Goal: Information Seeking & Learning: Compare options

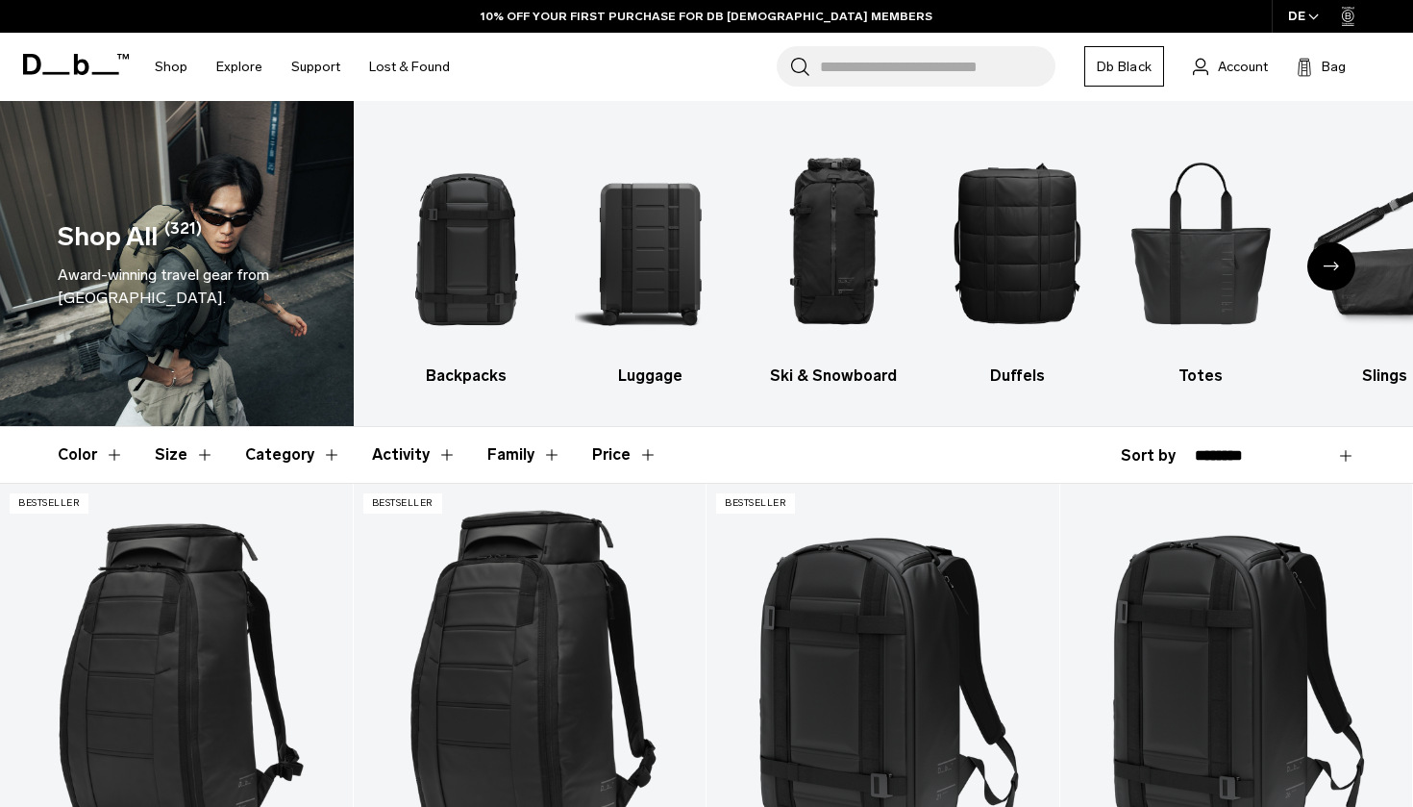
click at [297, 451] on button "Category" at bounding box center [293, 455] width 96 height 56
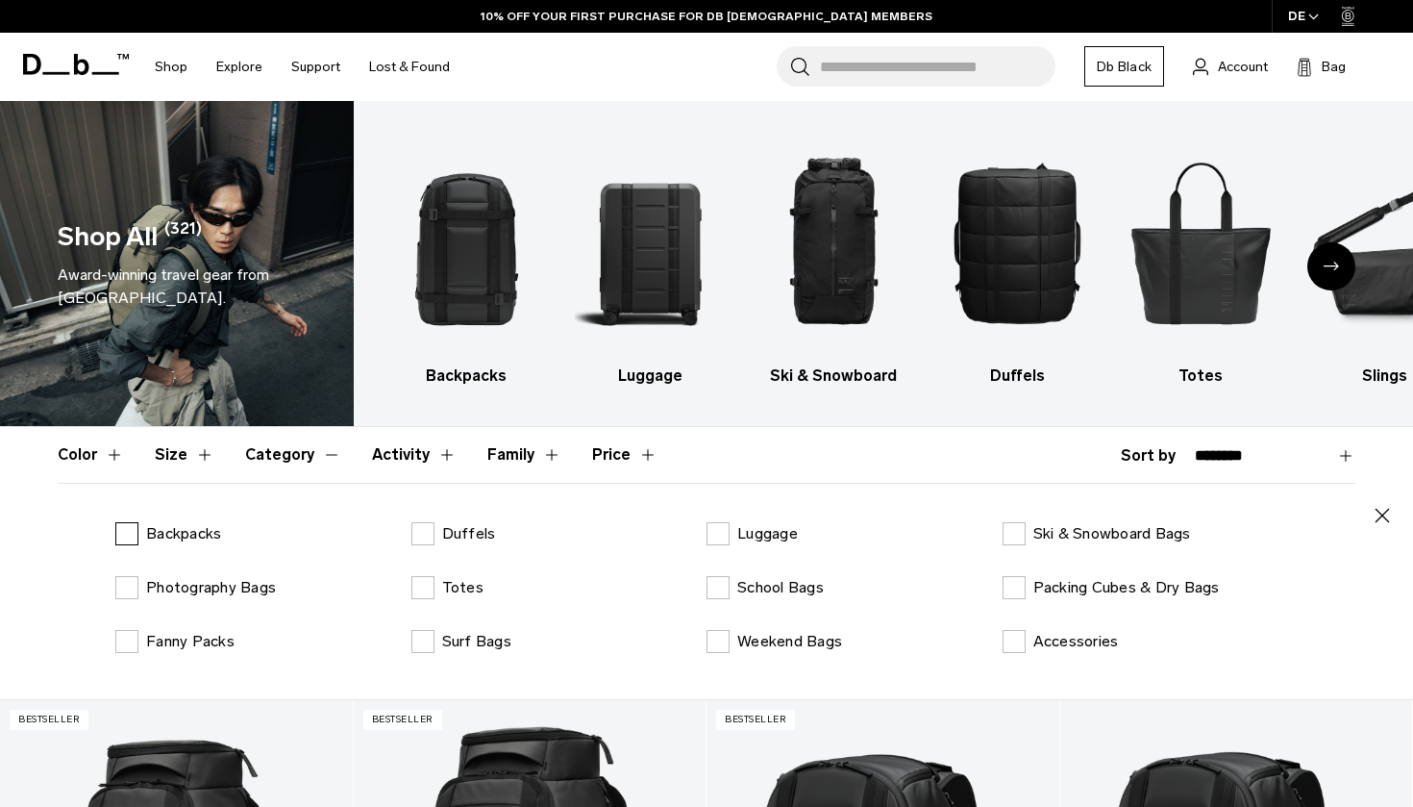
drag, startPoint x: 0, startPoint y: 0, endPoint x: 193, endPoint y: 544, distance: 577.4
click at [193, 544] on p "Backpacks" at bounding box center [183, 533] width 75 height 23
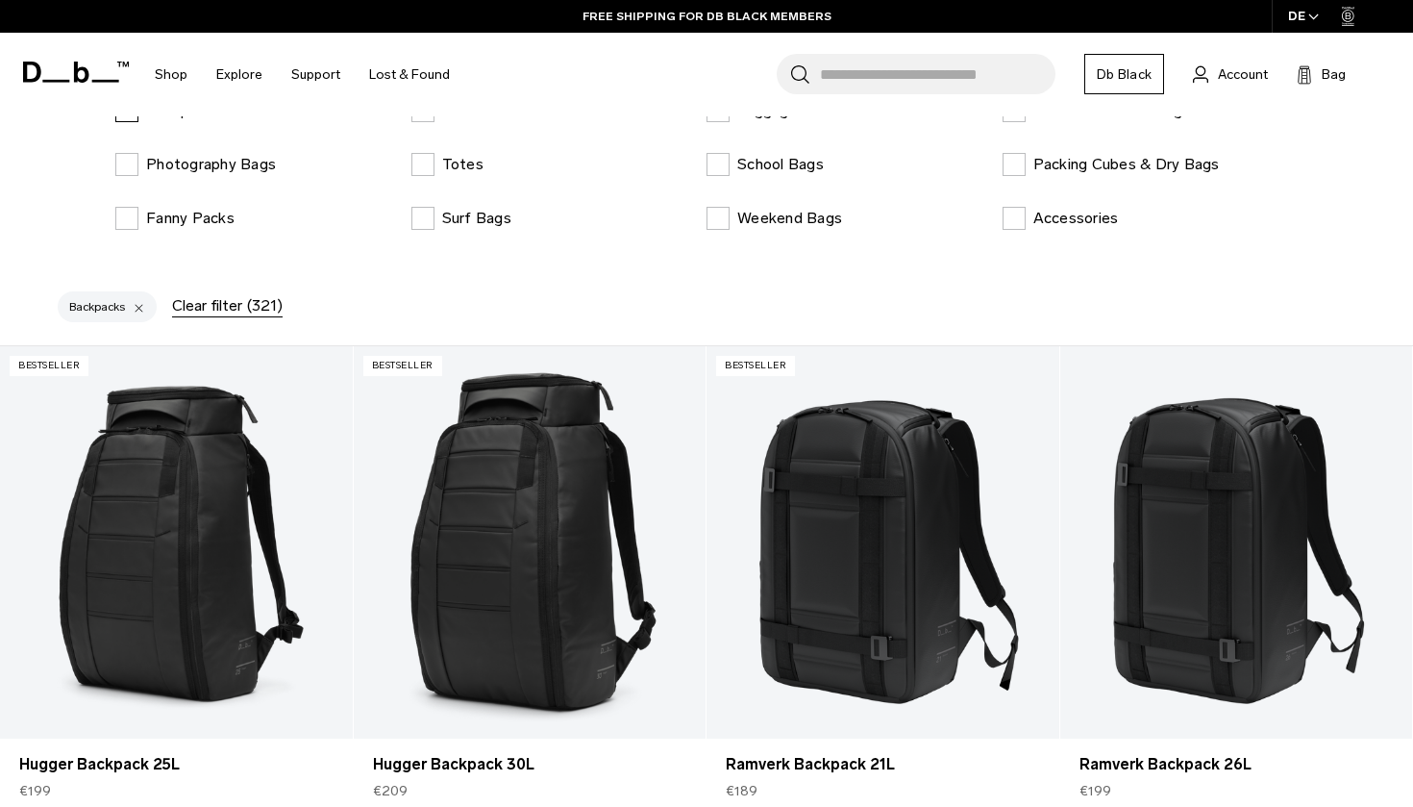
scroll to position [591, 0]
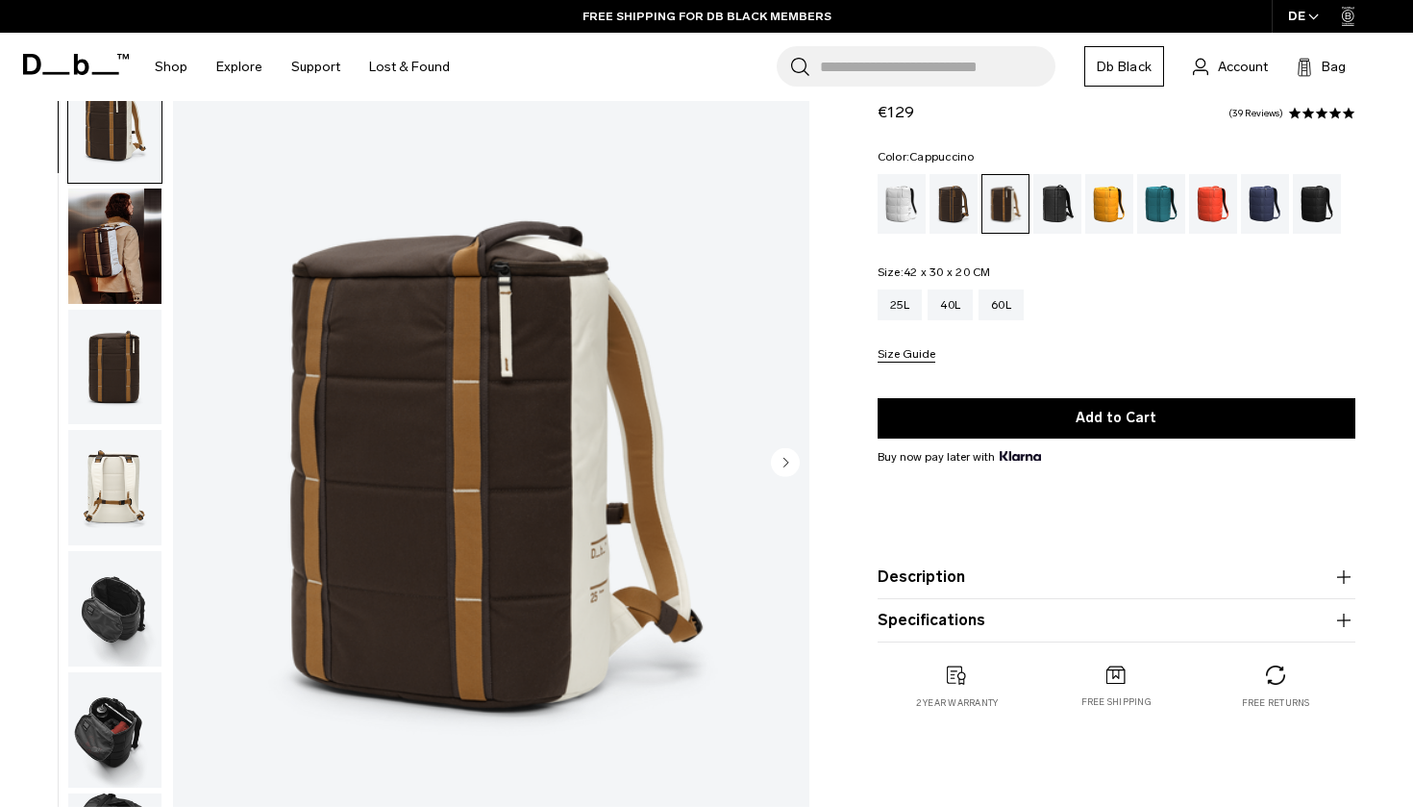
scroll to position [63, 0]
click at [1211, 198] on div "Falu Red" at bounding box center [1213, 204] width 49 height 60
click at [1210, 200] on div "Falu Red" at bounding box center [1213, 204] width 49 height 60
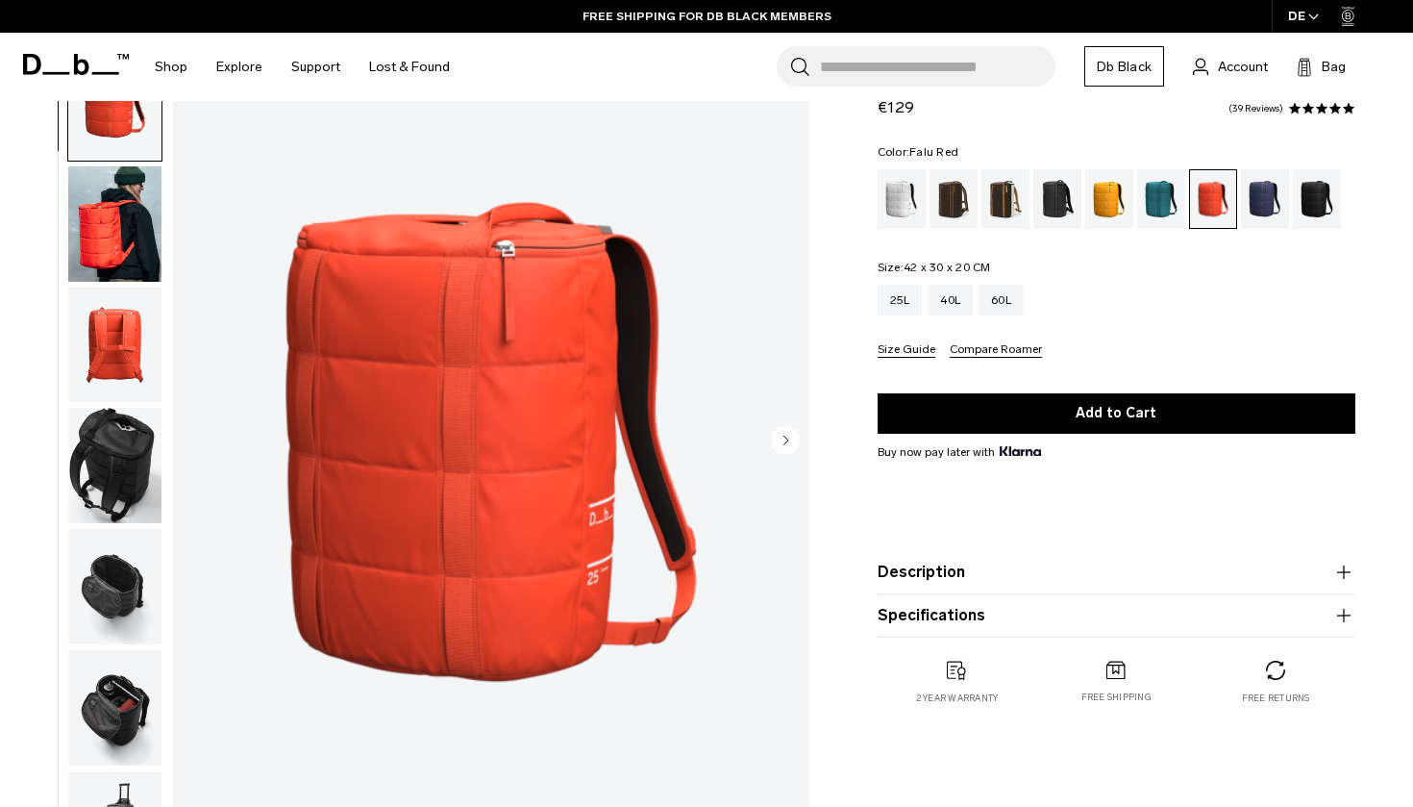
scroll to position [90, 0]
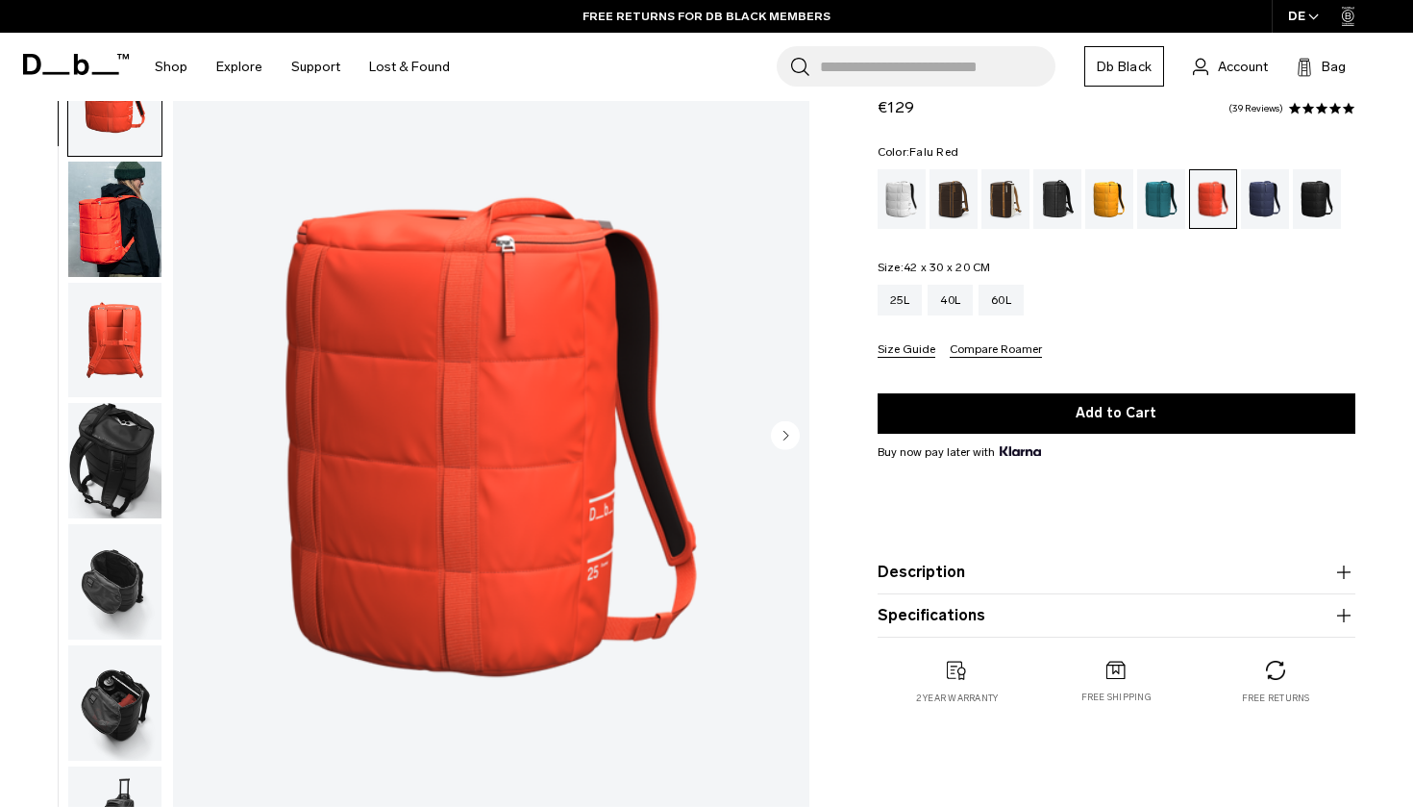
drag, startPoint x: 0, startPoint y: 0, endPoint x: 129, endPoint y: 235, distance: 267.6
click at [129, 235] on img "button" at bounding box center [114, 219] width 93 height 115
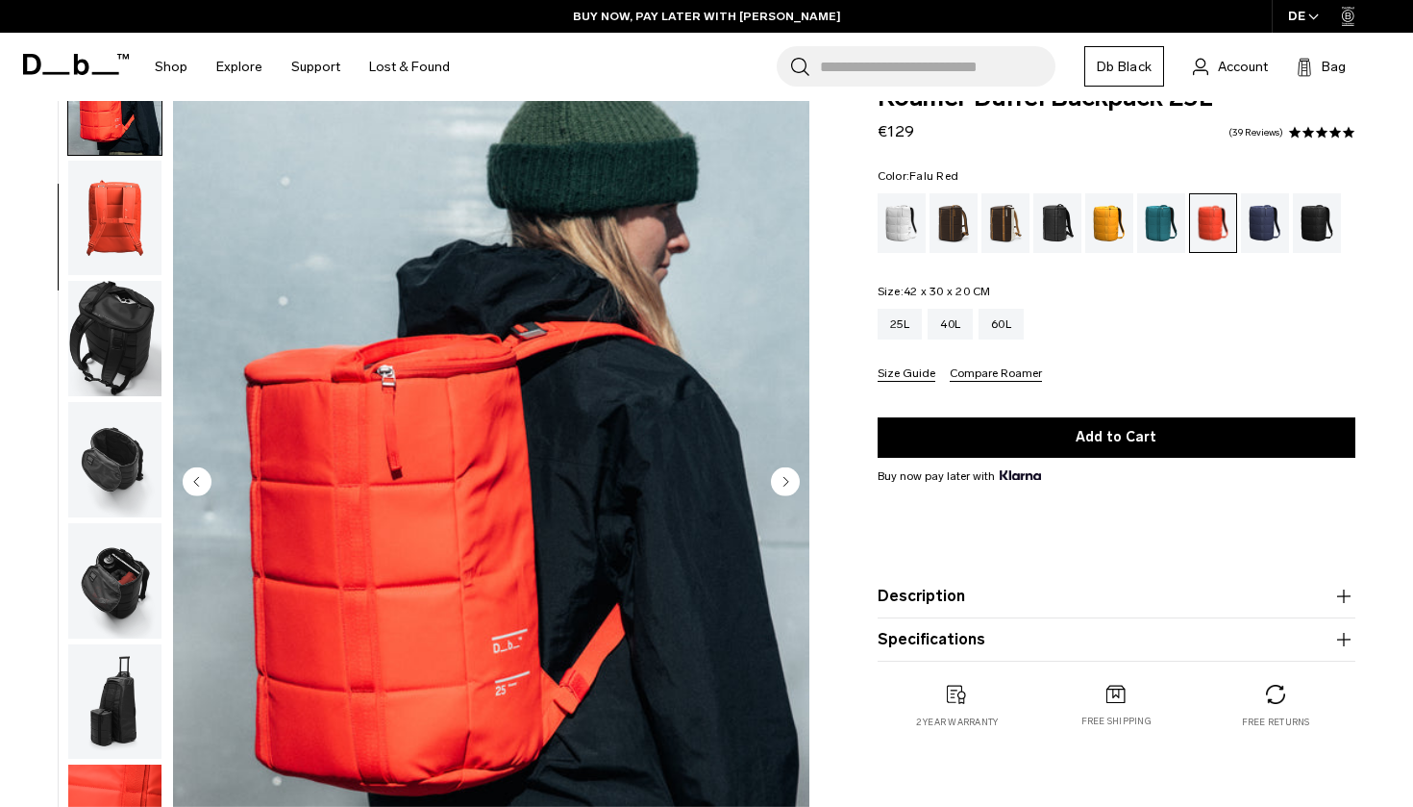
scroll to position [176, 0]
drag, startPoint x: 129, startPoint y: 235, endPoint x: 97, endPoint y: 602, distance: 368.6
click at [97, 602] on img "button" at bounding box center [114, 580] width 93 height 115
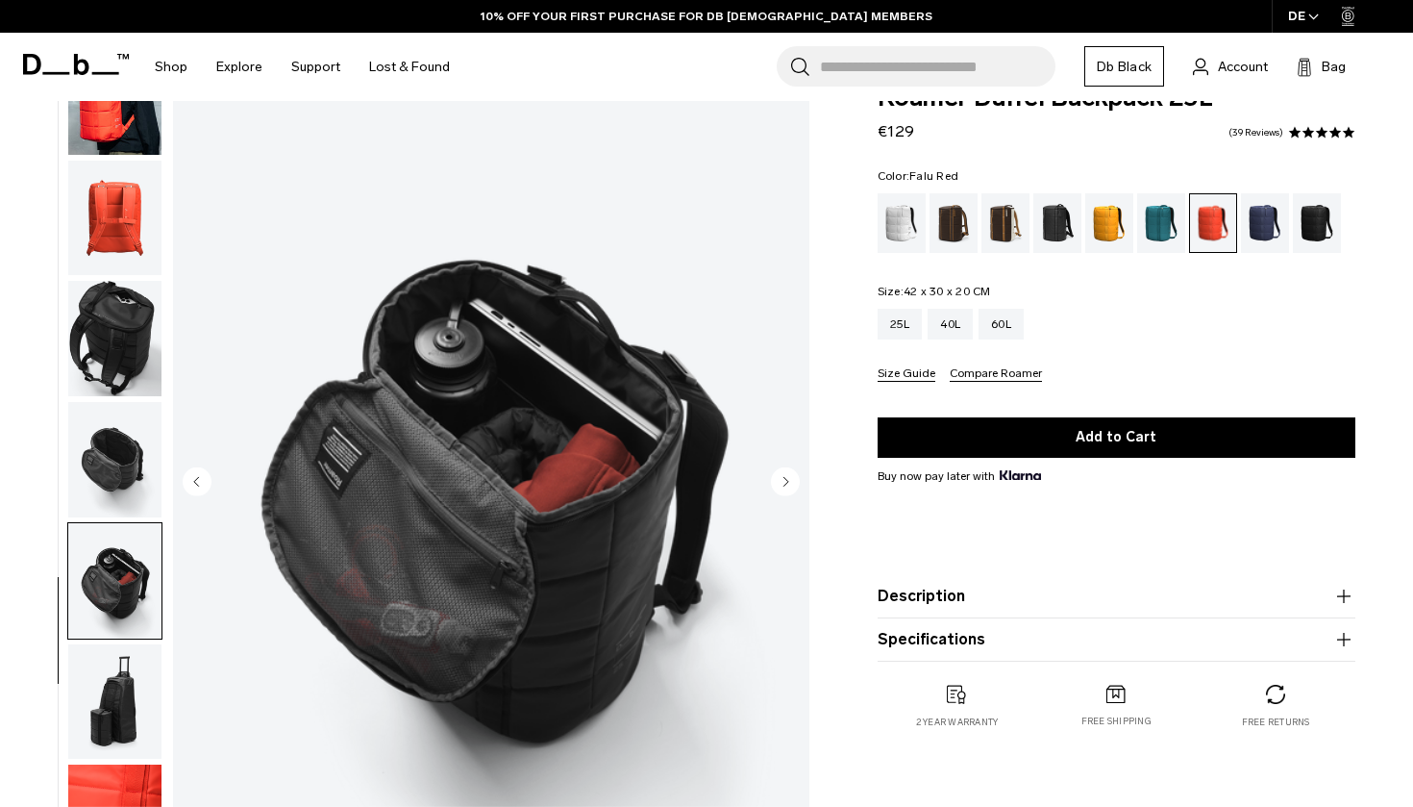
drag, startPoint x: 97, startPoint y: 602, endPoint x: 144, endPoint y: 472, distance: 138.1
click at [144, 472] on img "button" at bounding box center [114, 459] width 93 height 115
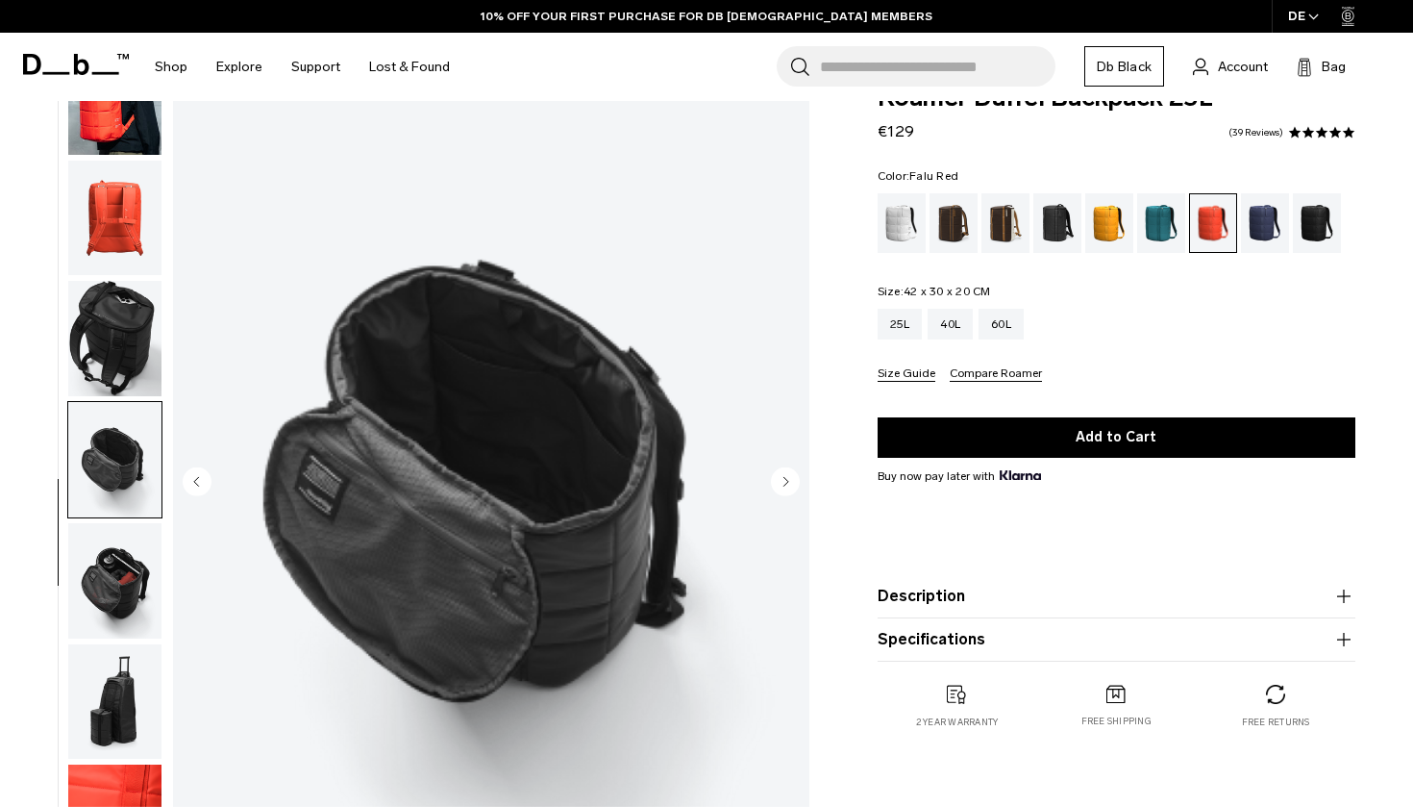
click at [130, 603] on img "button" at bounding box center [114, 580] width 93 height 115
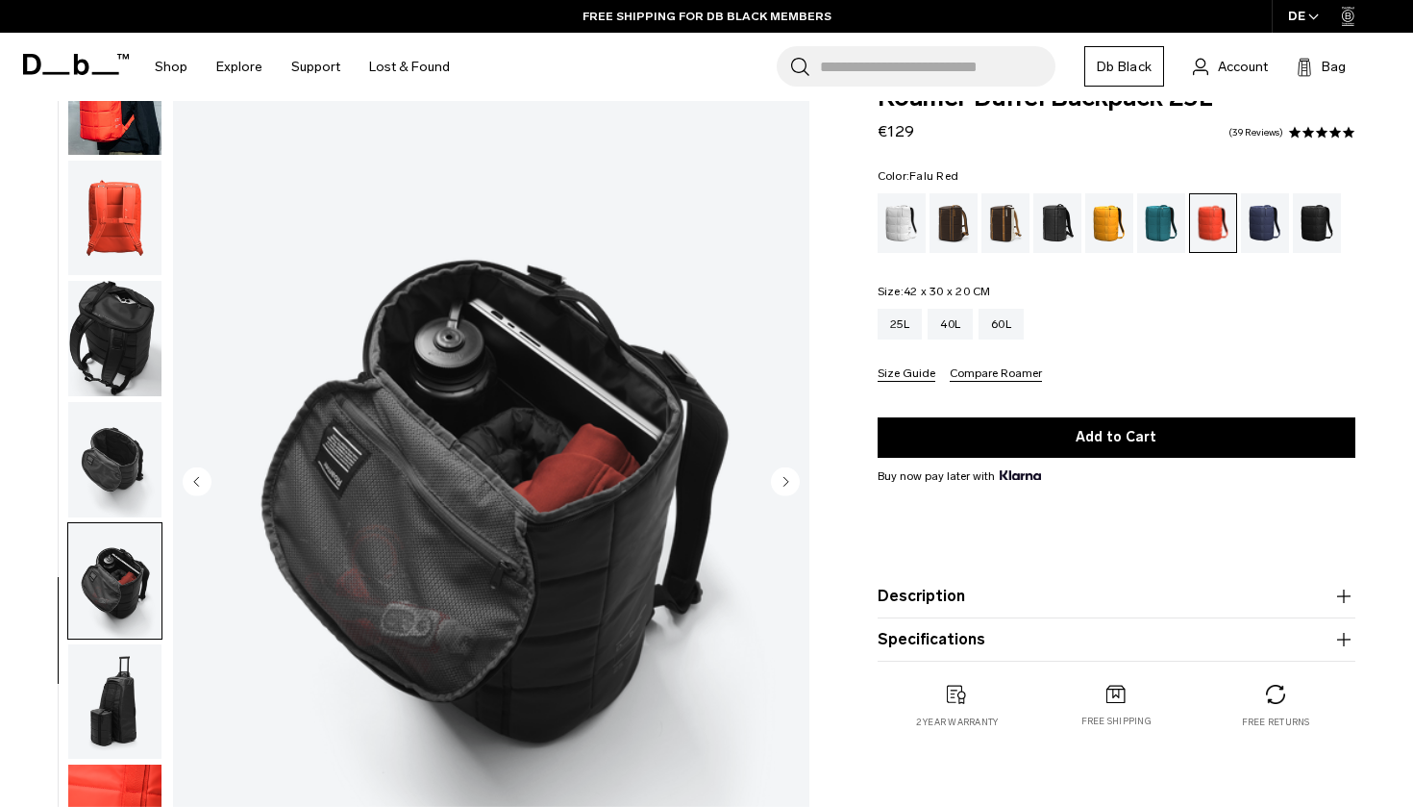
drag, startPoint x: 144, startPoint y: 472, endPoint x: 127, endPoint y: 671, distance: 199.8
click at [127, 671] on img "button" at bounding box center [114, 701] width 93 height 115
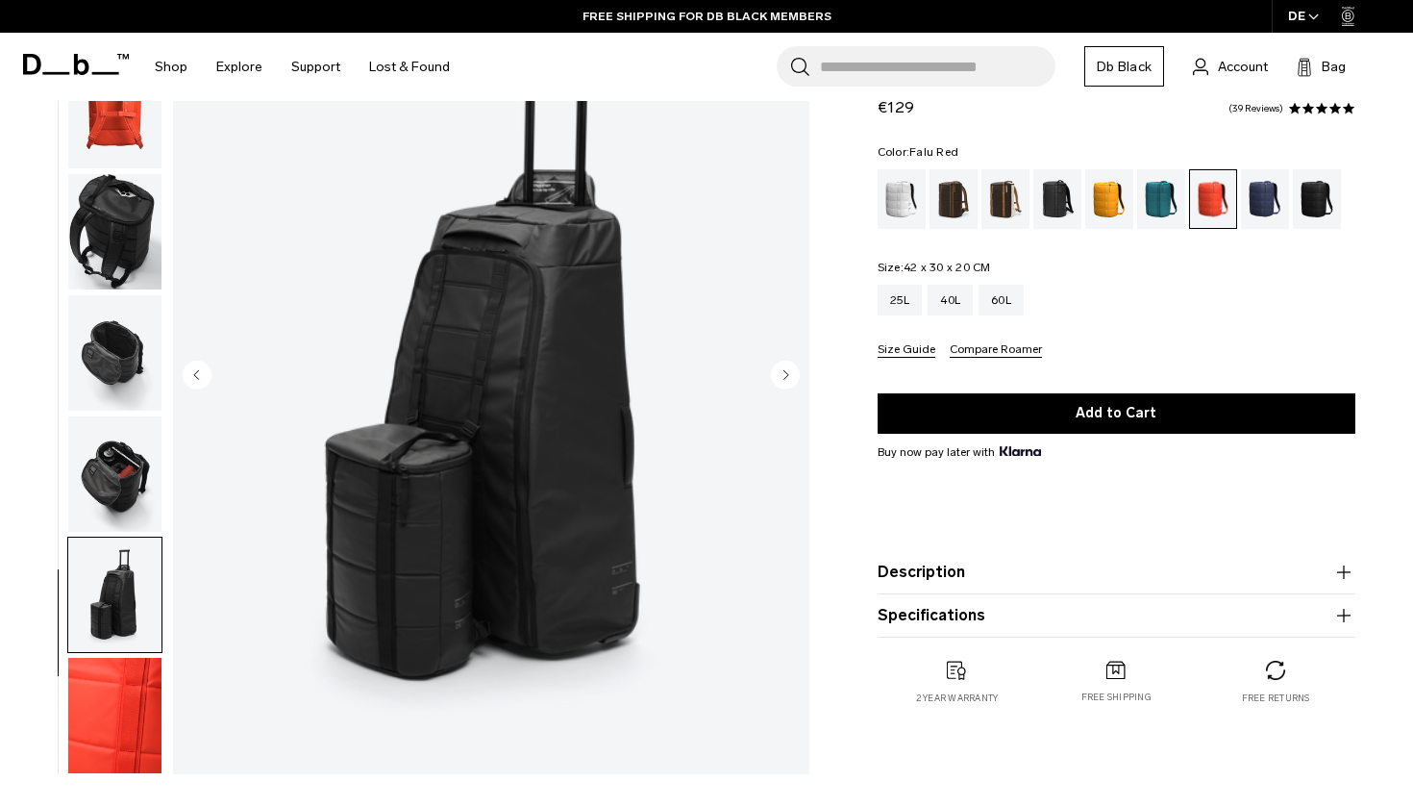
scroll to position [178, 0]
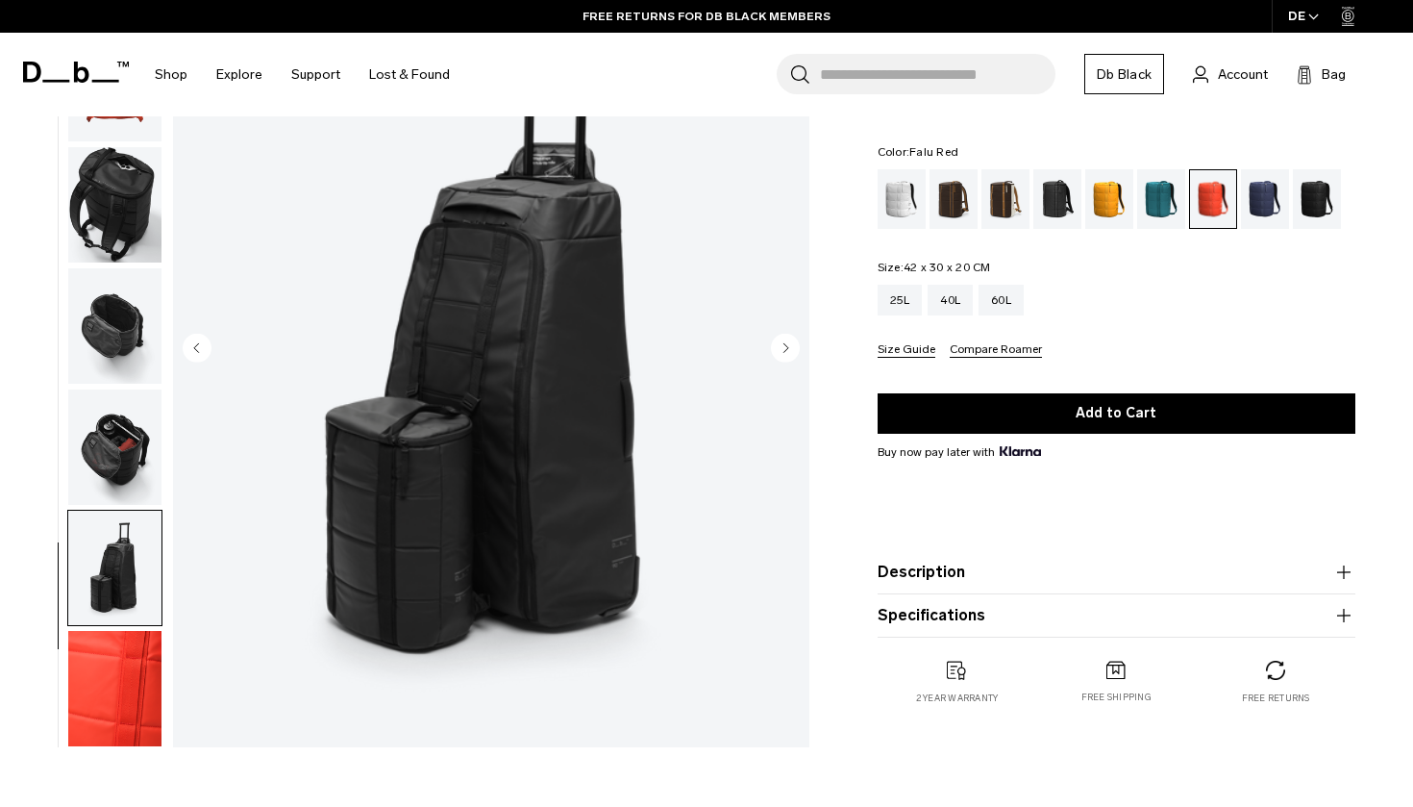
drag, startPoint x: 127, startPoint y: 671, endPoint x: 112, endPoint y: 460, distance: 212.1
click at [112, 460] on img "button" at bounding box center [114, 446] width 93 height 115
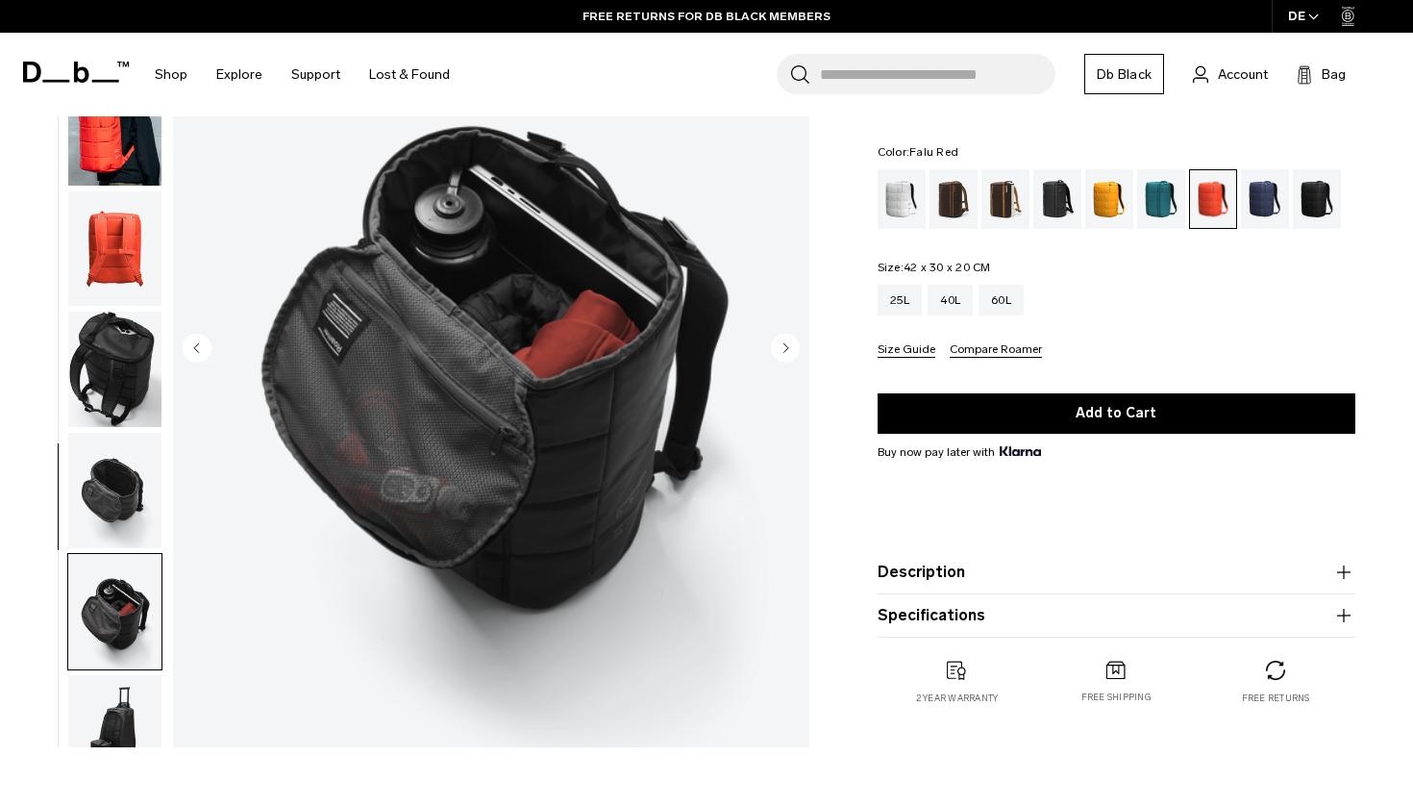
scroll to position [0, 0]
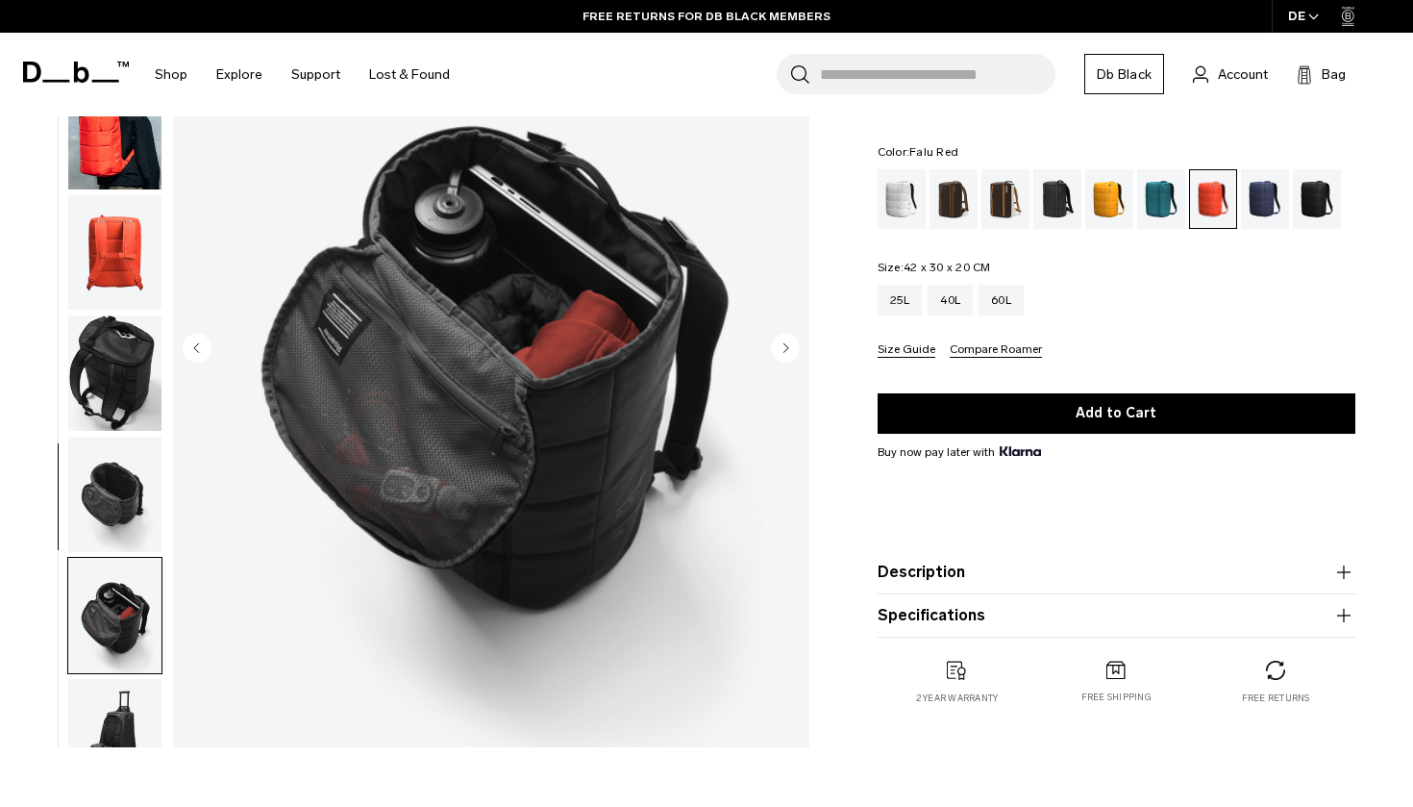
click at [113, 481] on img "button" at bounding box center [114, 493] width 93 height 115
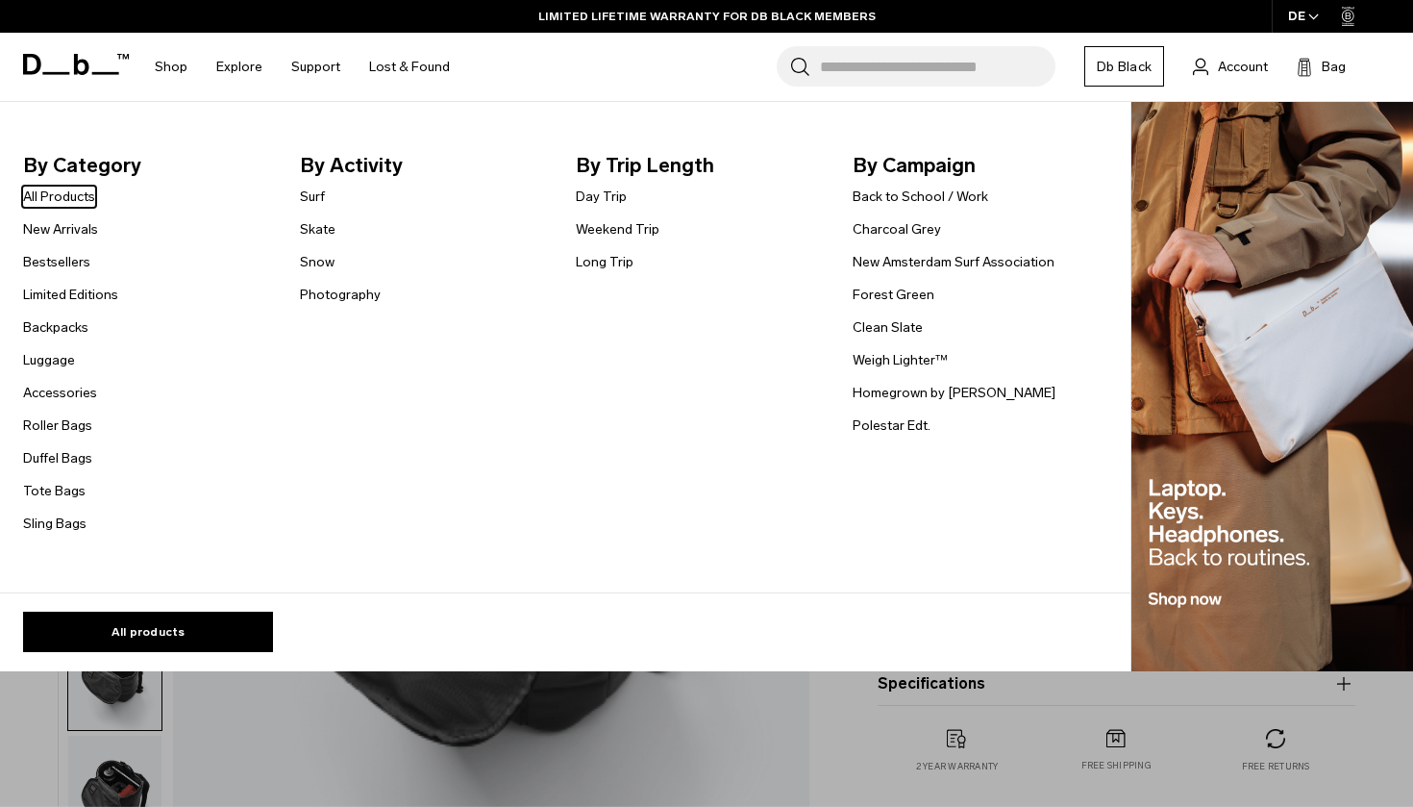
click at [180, 60] on link "Shop" at bounding box center [171, 67] width 33 height 68
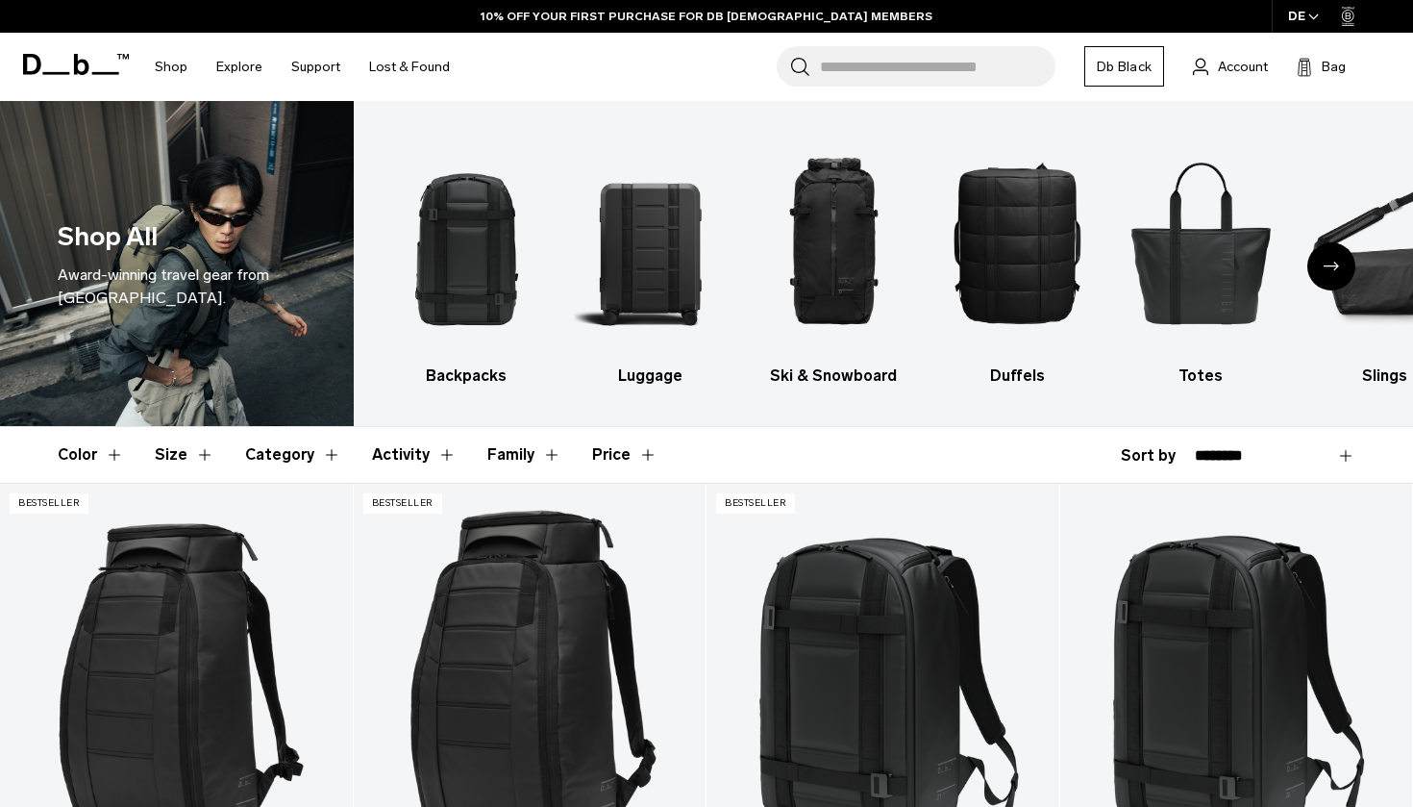
click at [644, 282] on img "2 / 10" at bounding box center [650, 242] width 150 height 225
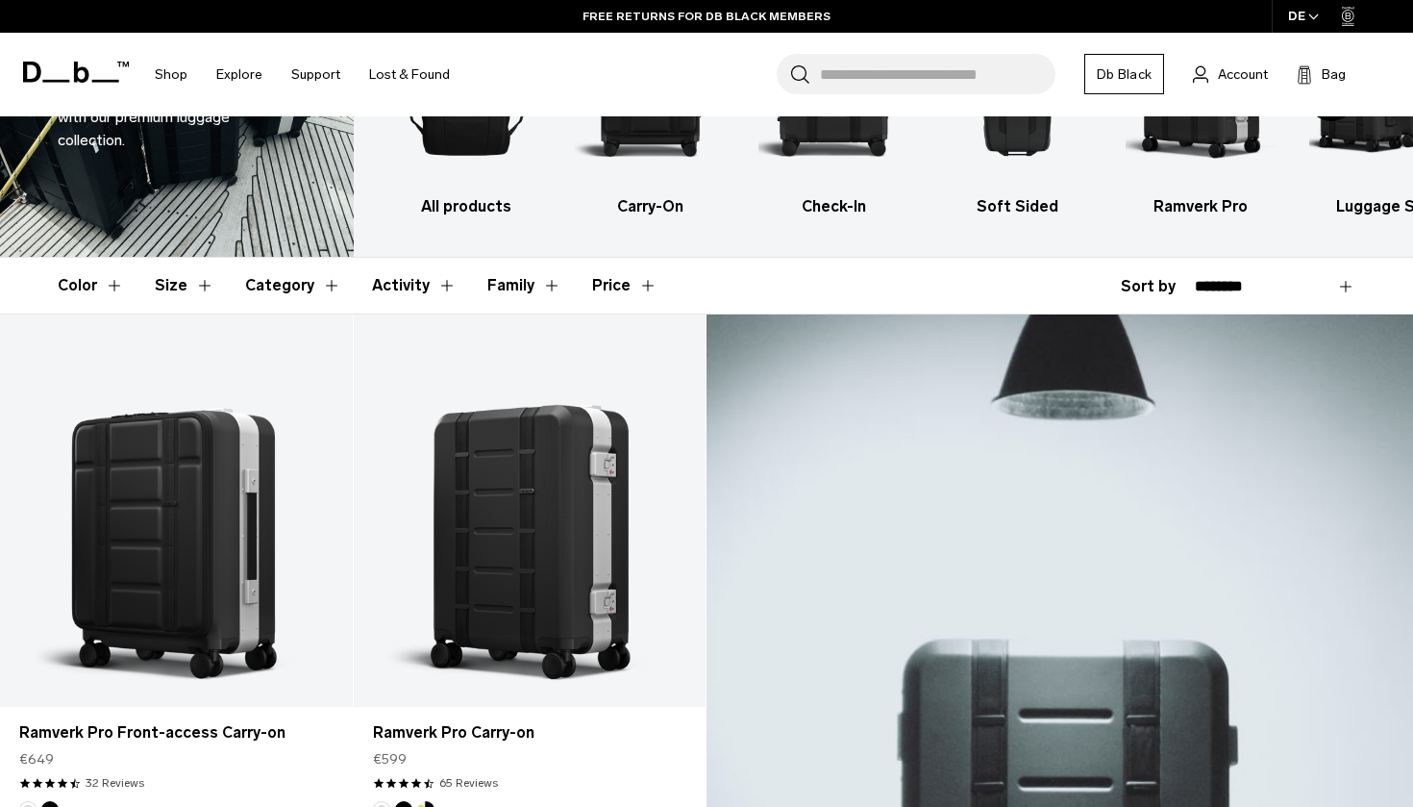
scroll to position [225, 0]
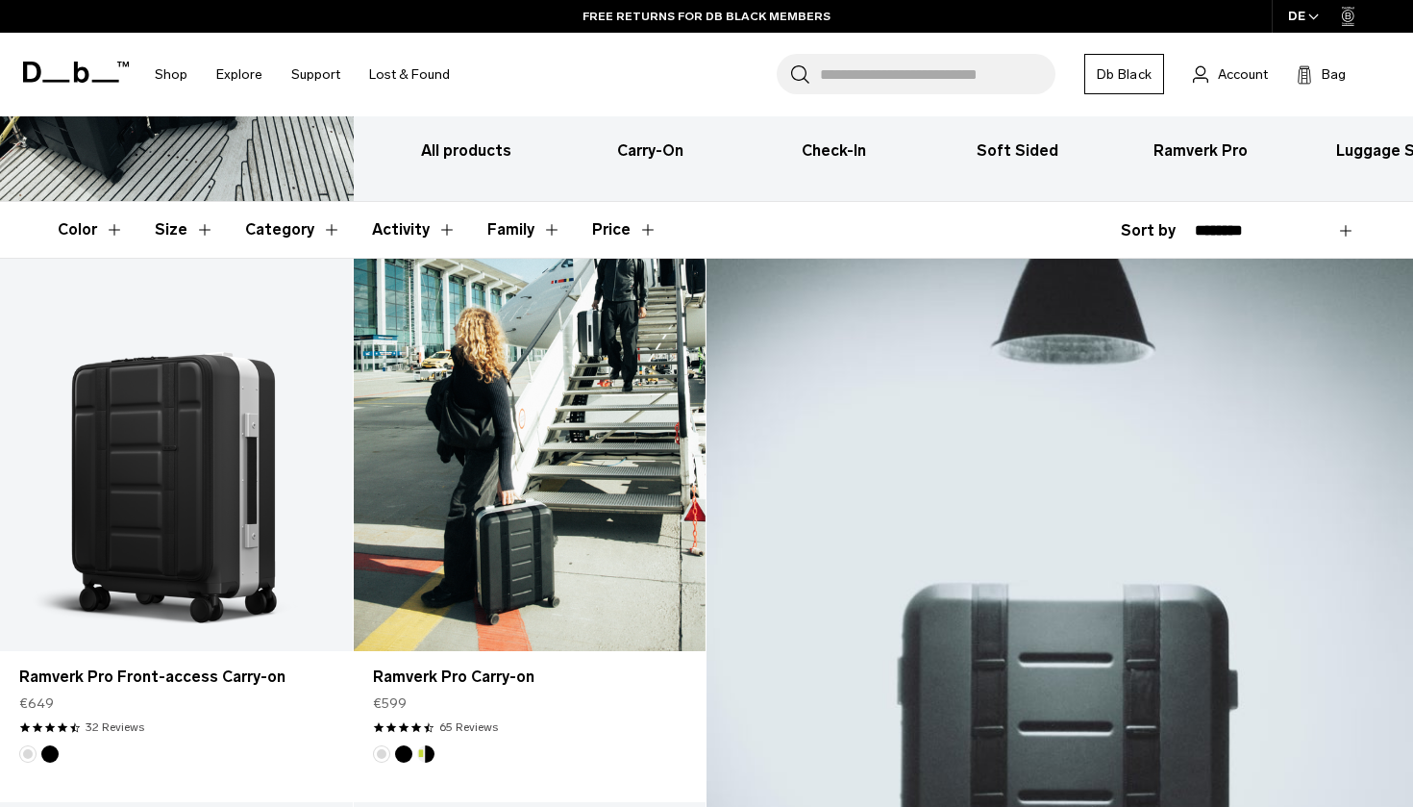
click at [554, 553] on div at bounding box center [530, 454] width 353 height 391
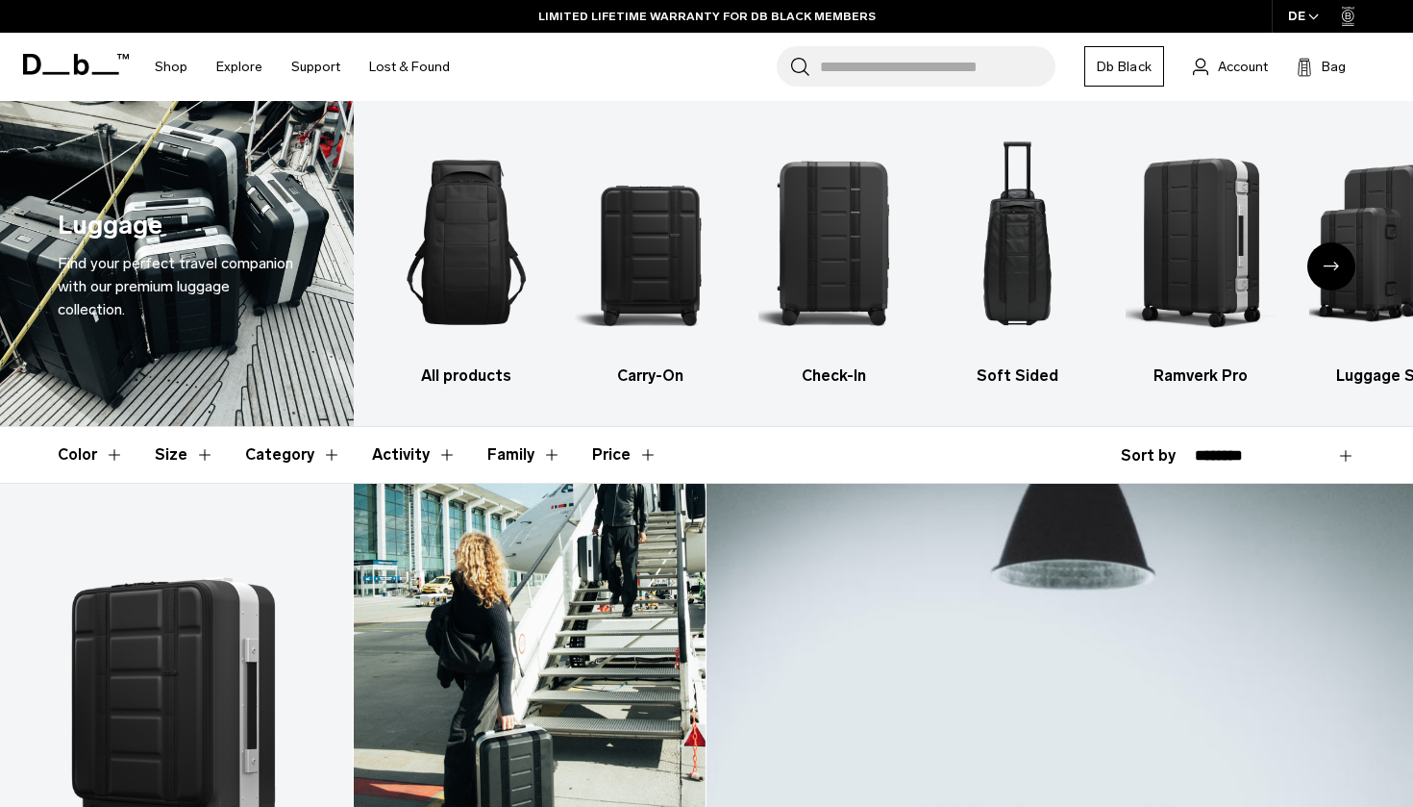
scroll to position [0, 0]
click at [480, 260] on img "1 / 6" at bounding box center [467, 242] width 150 height 225
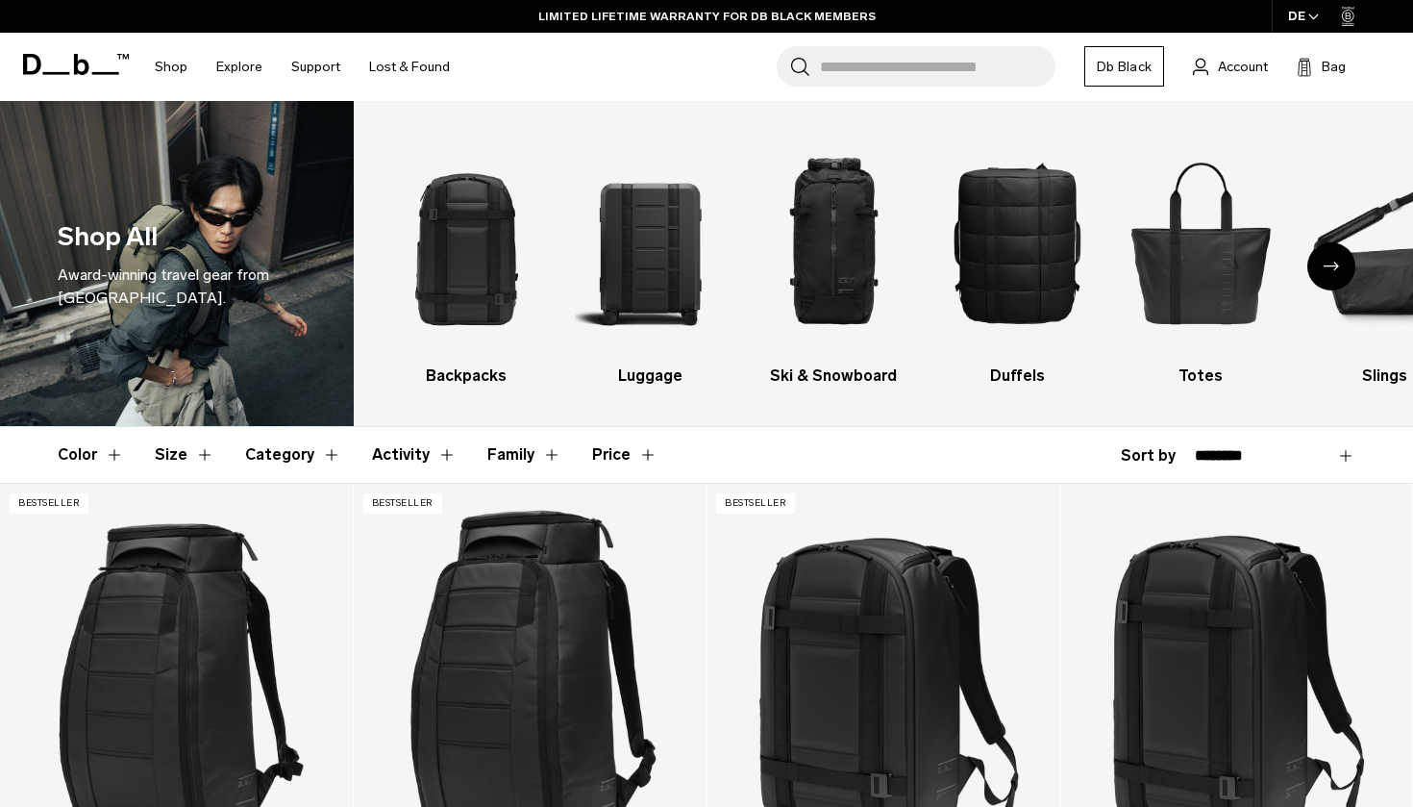
click at [427, 228] on img "1 / 10" at bounding box center [467, 242] width 150 height 225
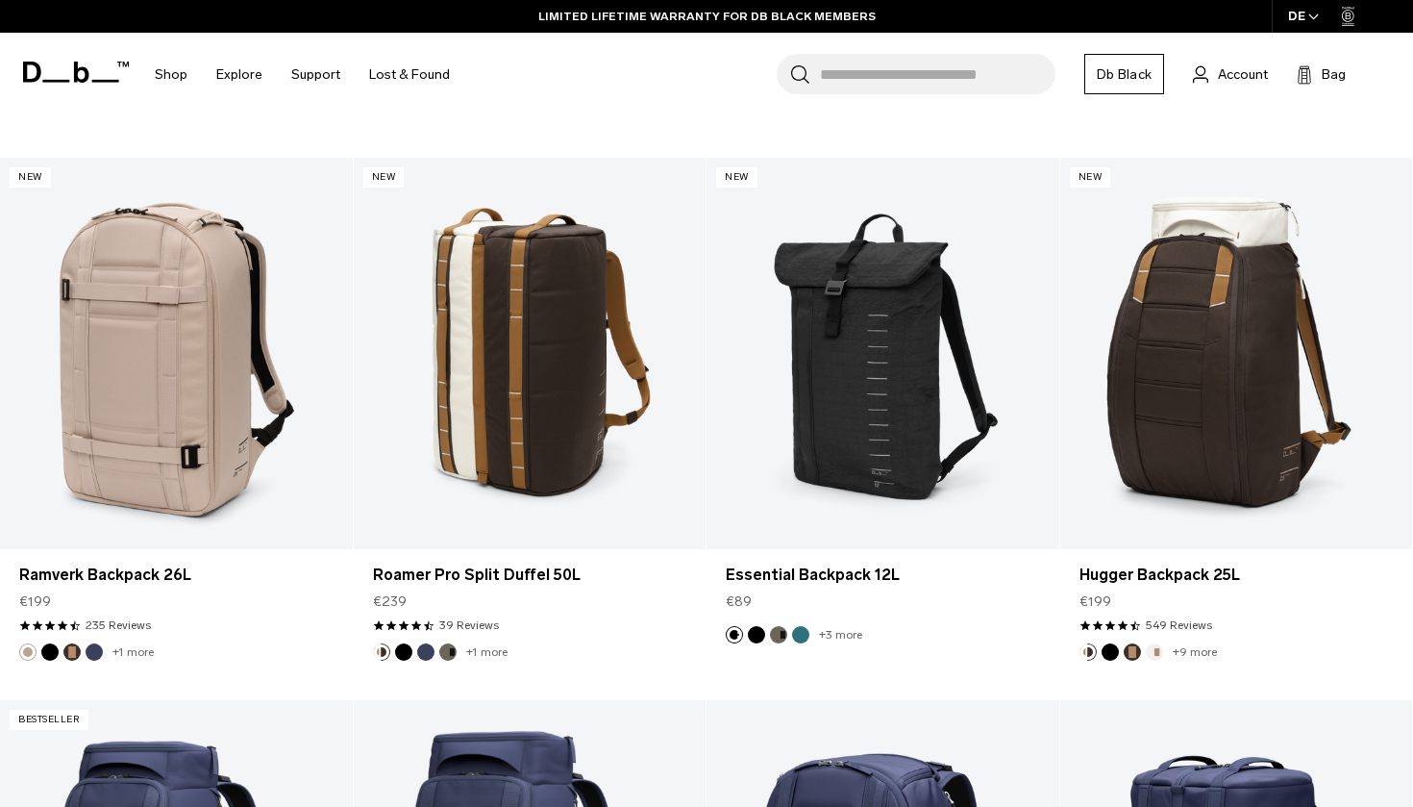
scroll to position [4103, 0]
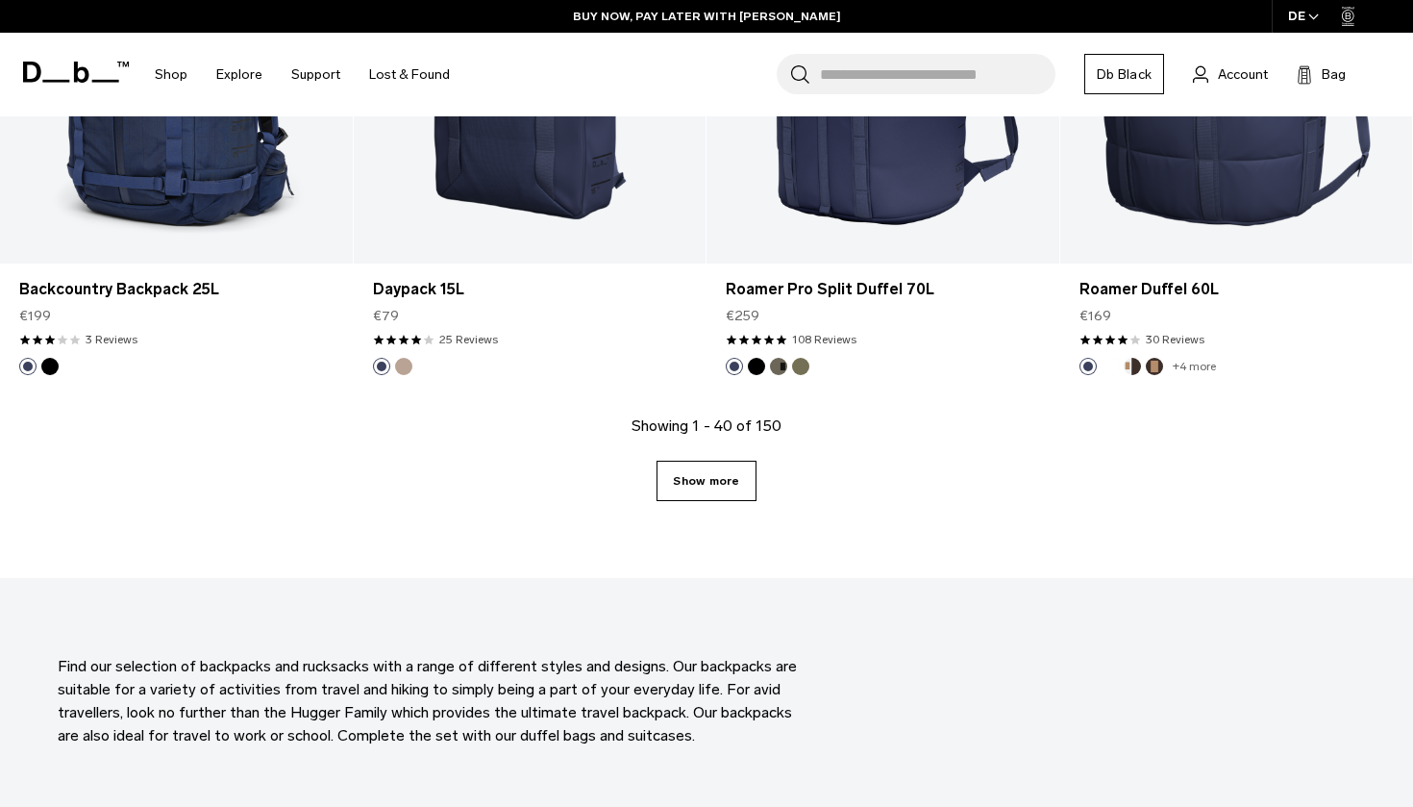
drag, startPoint x: 0, startPoint y: 0, endPoint x: 727, endPoint y: 487, distance: 875.1
click at [727, 487] on link "Show more" at bounding box center [706, 481] width 99 height 40
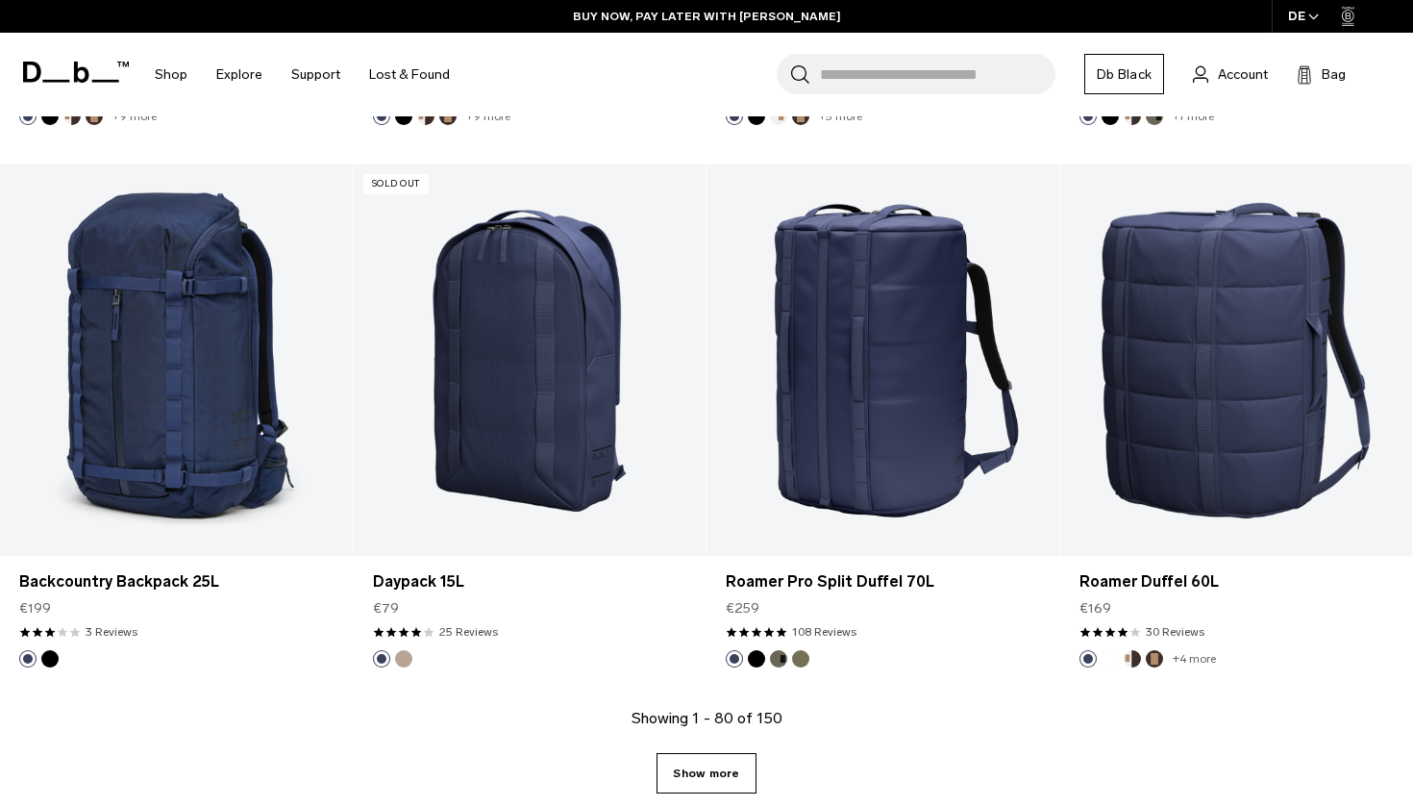
scroll to position [5187, 0]
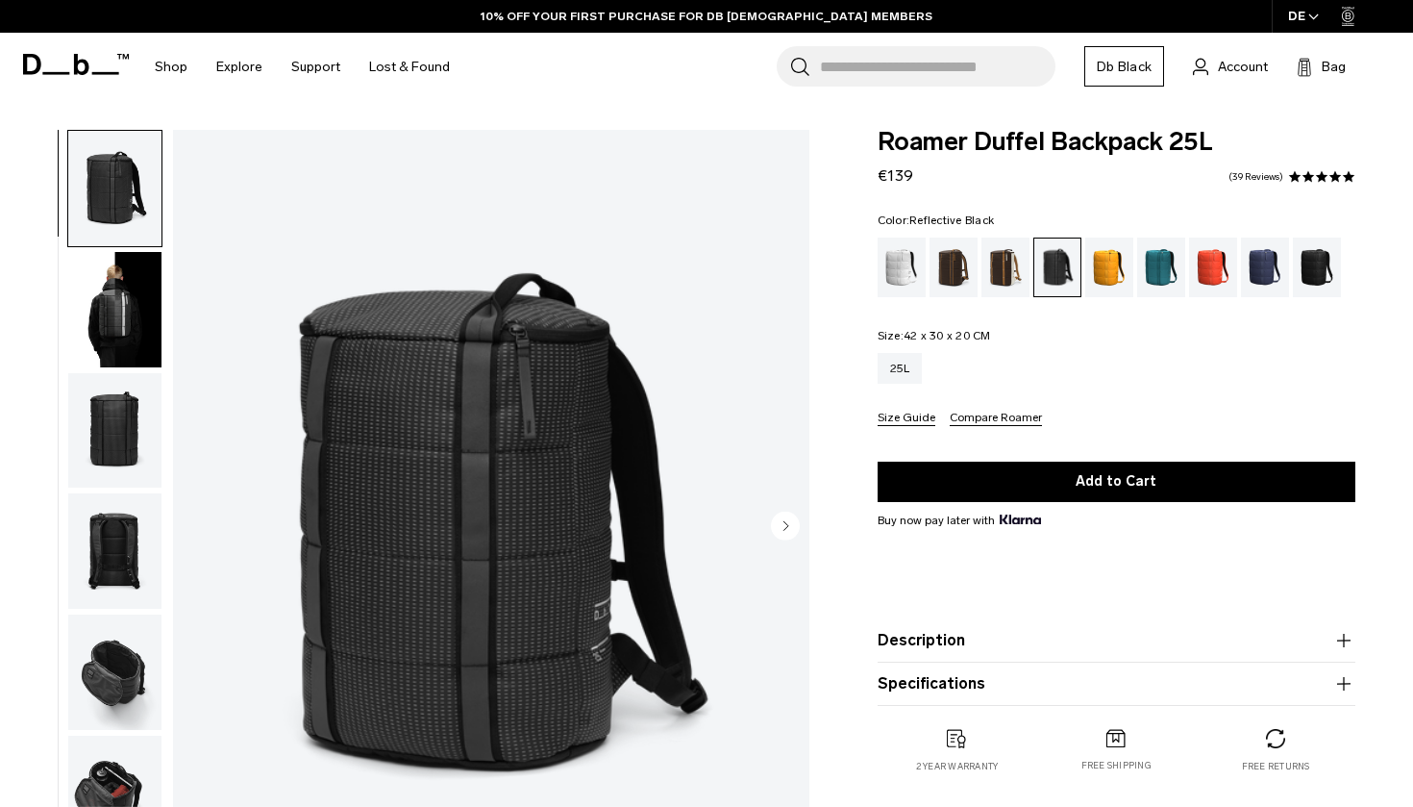
click at [130, 318] on img "button" at bounding box center [114, 309] width 93 height 115
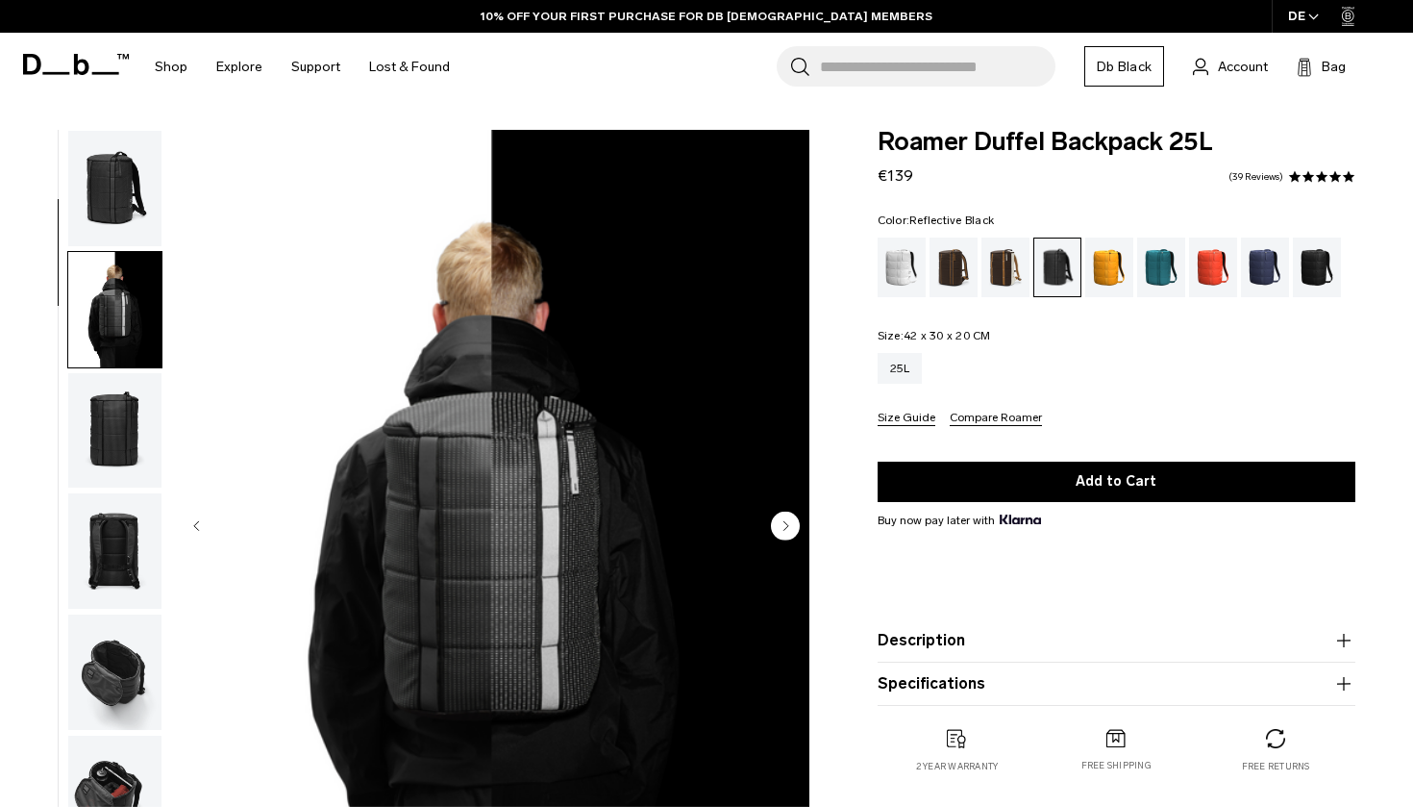
scroll to position [122, 0]
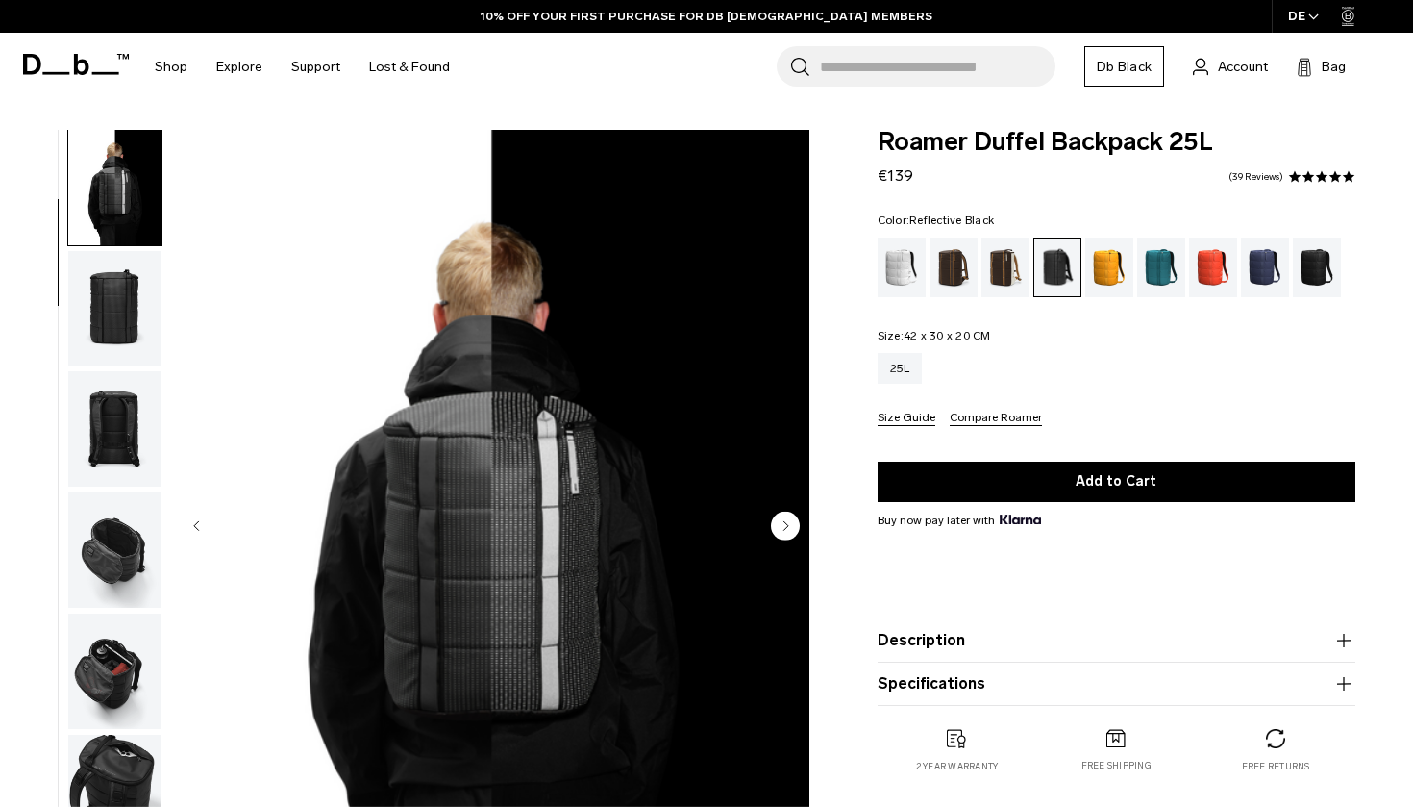
click at [144, 222] on img "button" at bounding box center [114, 187] width 93 height 115
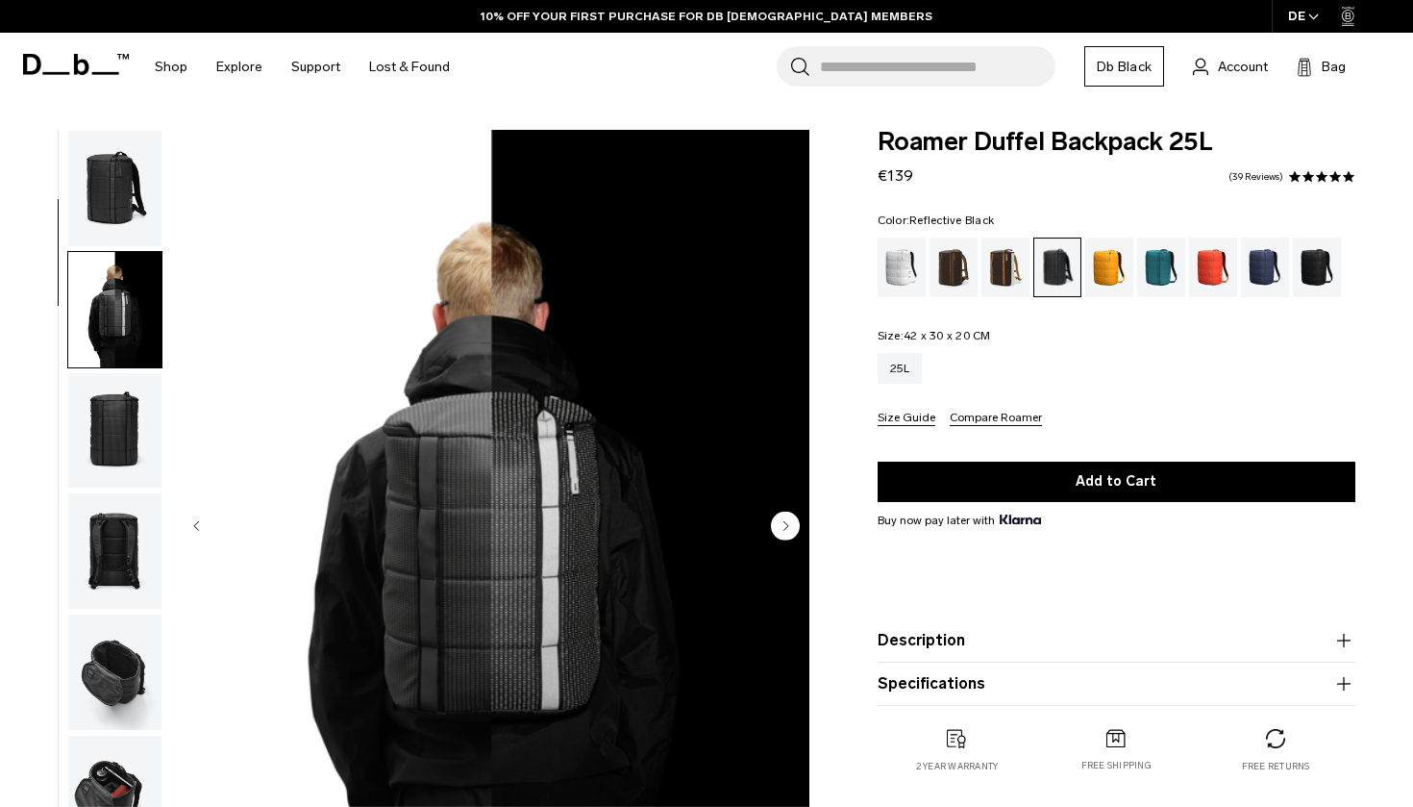
scroll to position [0, 0]
click at [127, 182] on img "button" at bounding box center [114, 188] width 93 height 115
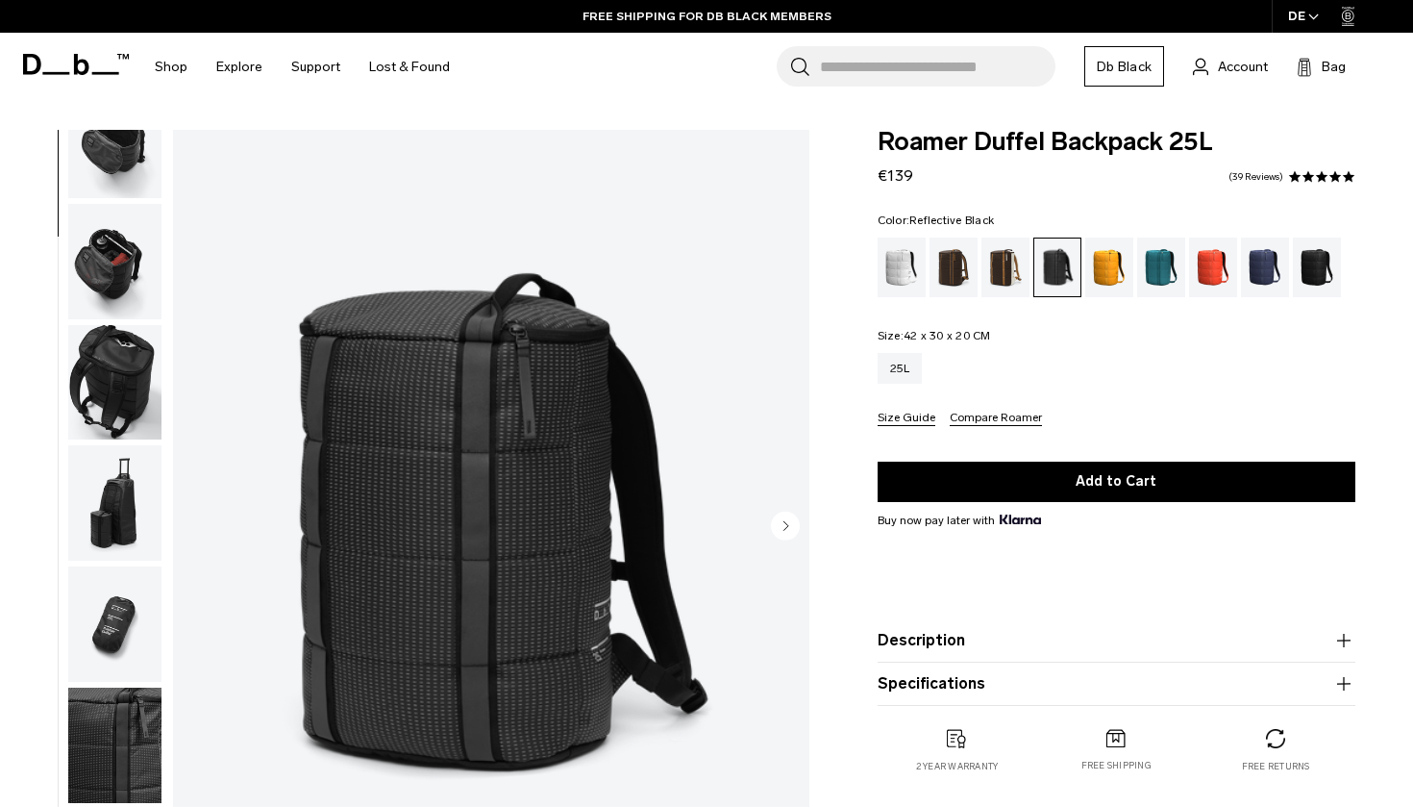
scroll to position [541, 0]
click at [1334, 271] on div "Black Out" at bounding box center [1317, 267] width 49 height 60
